Goal: Find specific page/section: Find specific page/section

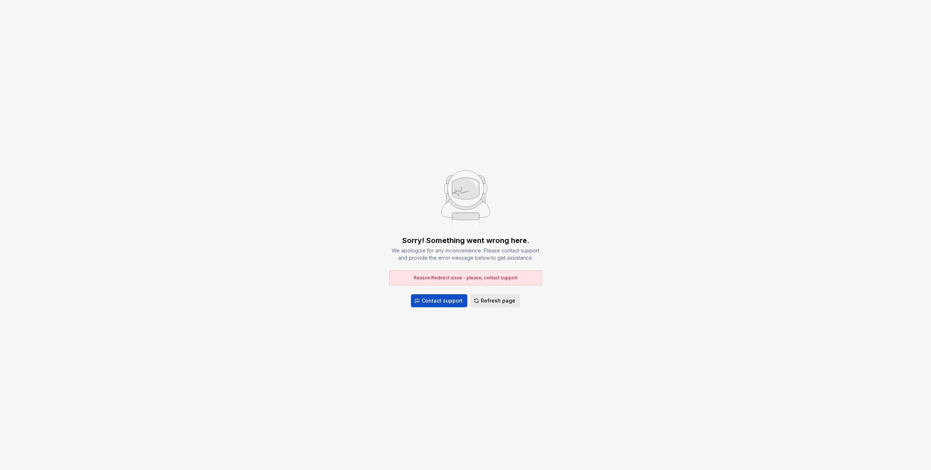
click at [493, 302] on span "Refresh page" at bounding box center [498, 300] width 35 height 7
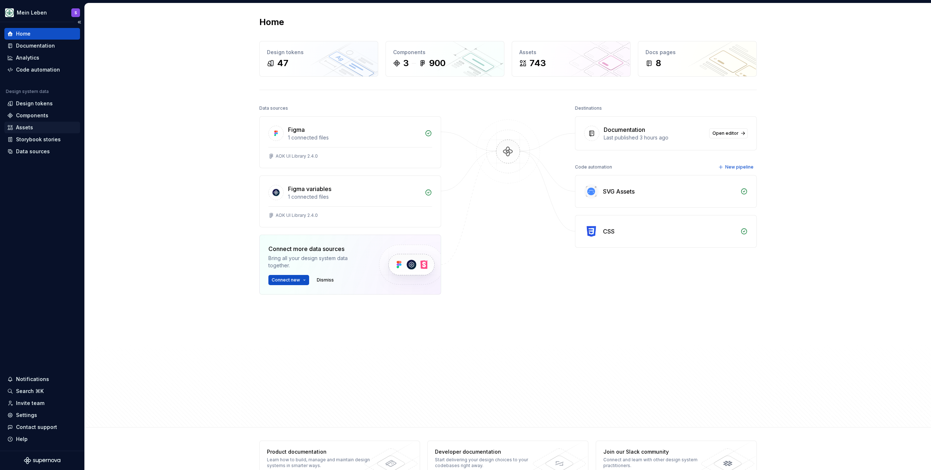
click at [31, 129] on div "Assets" at bounding box center [24, 127] width 17 height 7
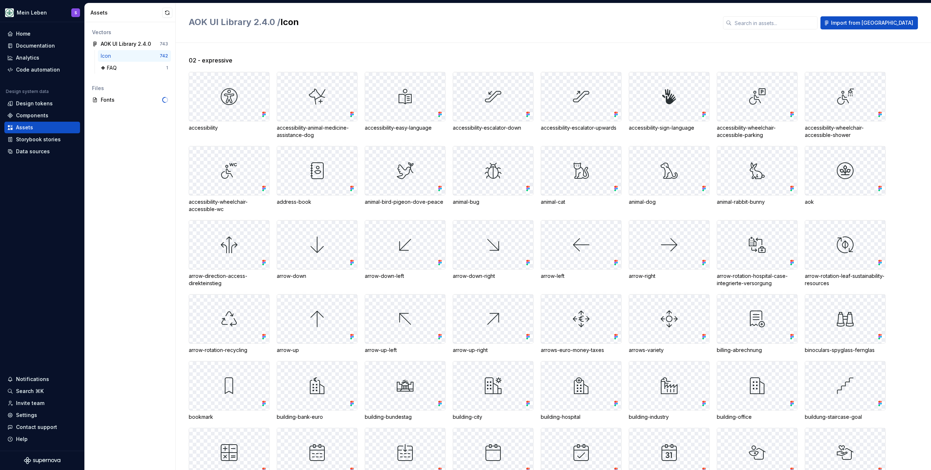
click at [377, 21] on h2 "AOK UI Library 2.4.0 / Icon" at bounding box center [451, 22] width 525 height 12
click at [136, 17] on div "Assets" at bounding box center [130, 12] width 91 height 19
click at [400, 14] on div "AOK UI Library 2.4.0 / Icon Import from [GEOGRAPHIC_DATA]" at bounding box center [553, 23] width 755 height 40
click at [356, 14] on div "AOK UI Library 2.4.0 / Icon Import from [GEOGRAPHIC_DATA]" at bounding box center [553, 23] width 755 height 40
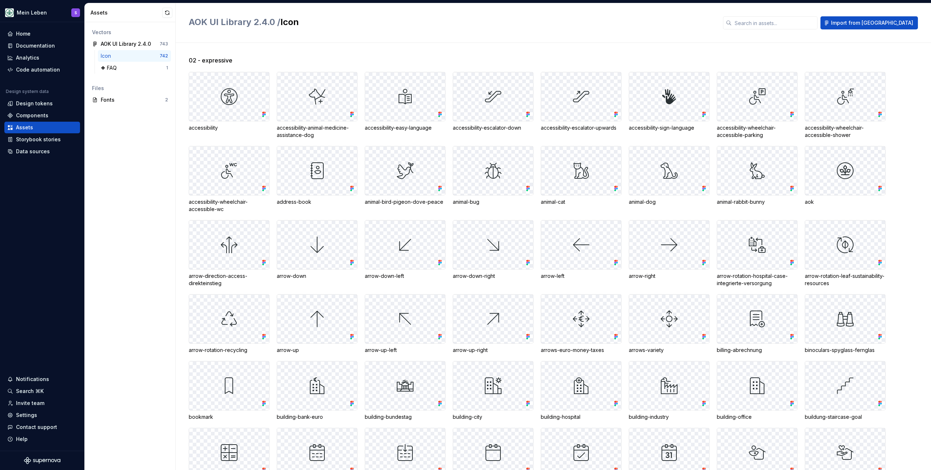
click at [355, 4] on div "AOK UI Library 2.4.0 / Icon Import from [GEOGRAPHIC_DATA]" at bounding box center [553, 23] width 755 height 40
click at [362, 17] on h2 "AOK UI Library 2.4.0 / Icon" at bounding box center [451, 22] width 525 height 12
